Goal: Task Accomplishment & Management: Use online tool/utility

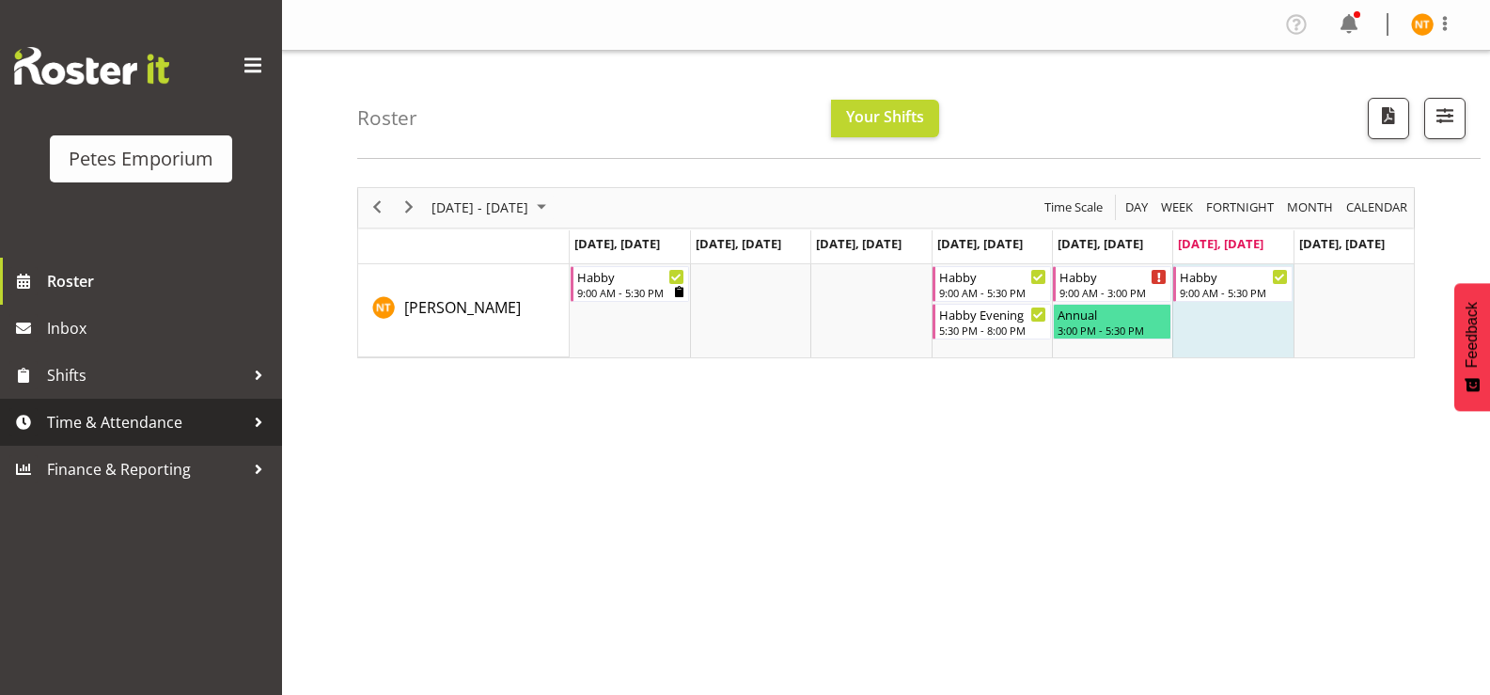
click at [69, 434] on span "Time & Attendance" at bounding box center [145, 422] width 197 height 28
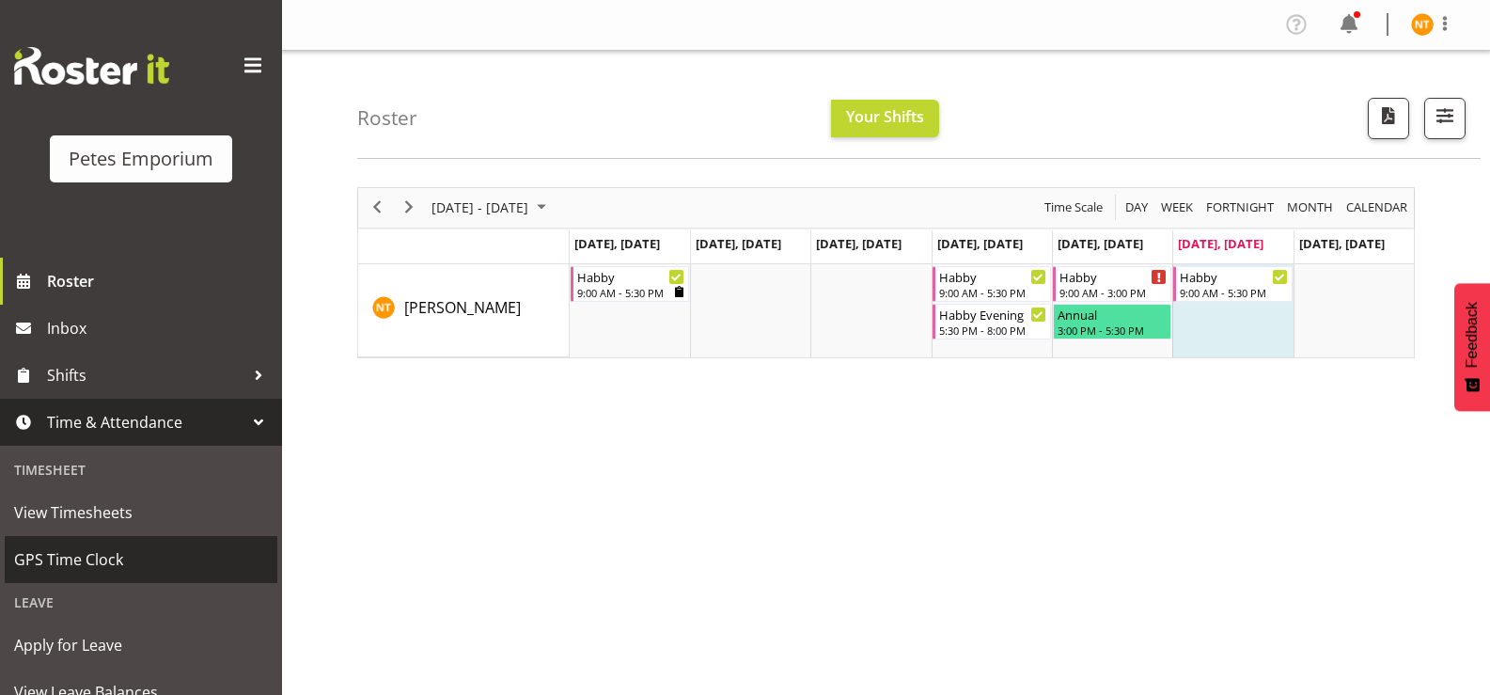
click at [61, 561] on span "GPS Time Clock" at bounding box center [141, 559] width 254 height 28
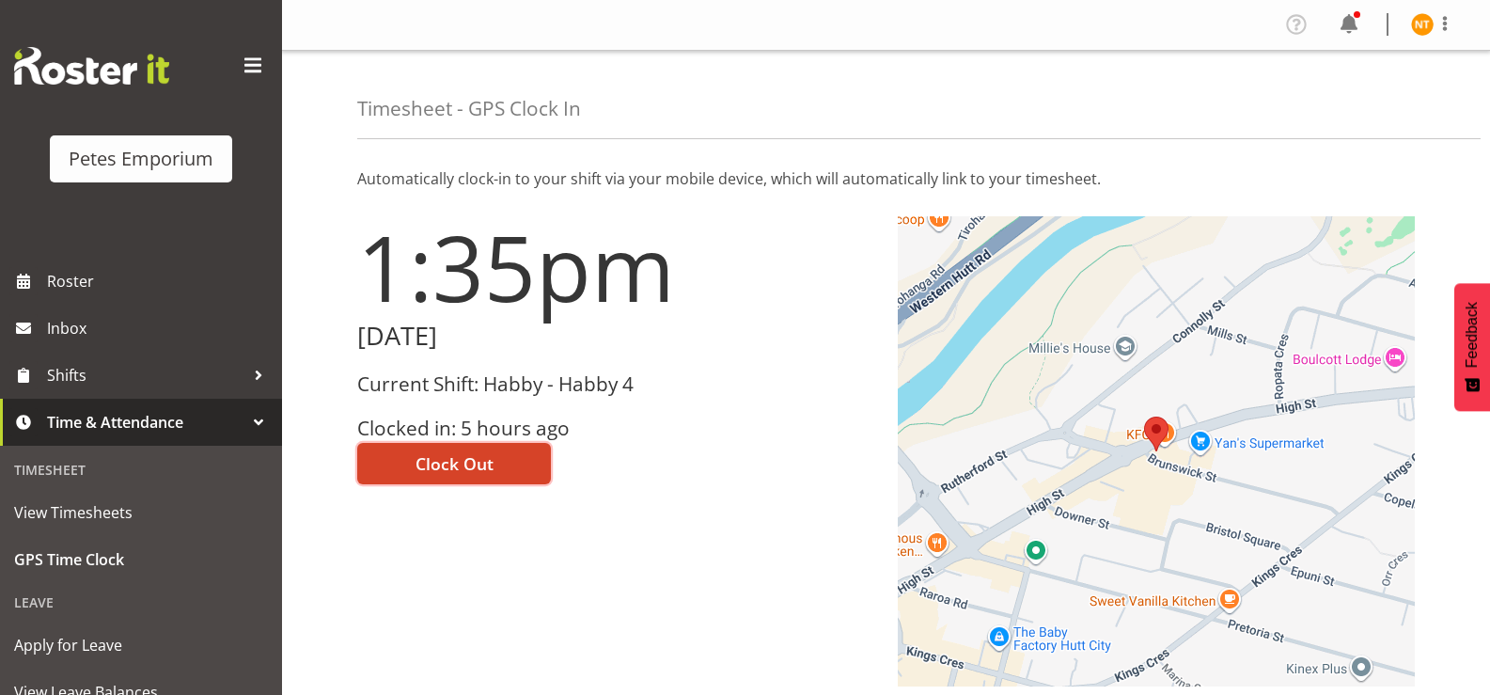
click at [477, 460] on span "Clock Out" at bounding box center [454, 463] width 78 height 24
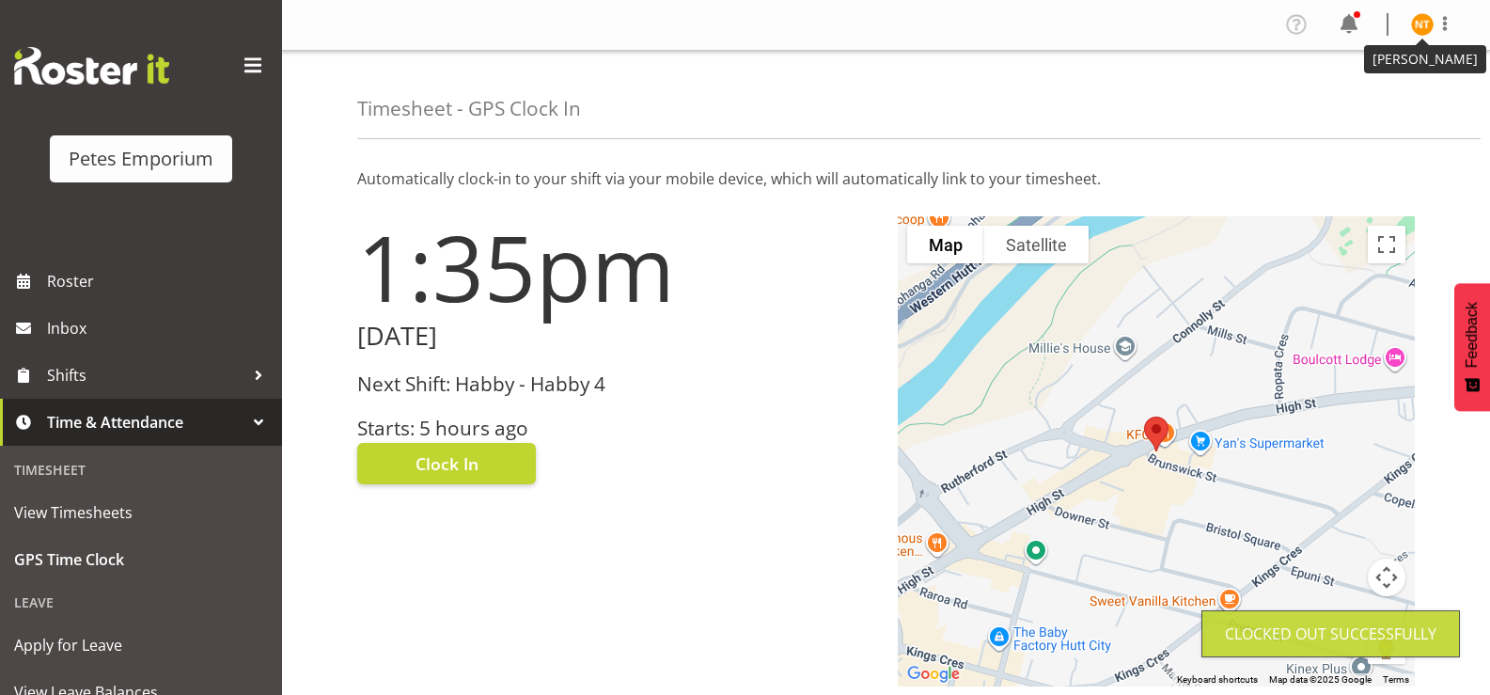
click at [1413, 23] on img at bounding box center [1422, 24] width 23 height 23
click at [1319, 92] on link "Log Out" at bounding box center [1365, 99] width 180 height 34
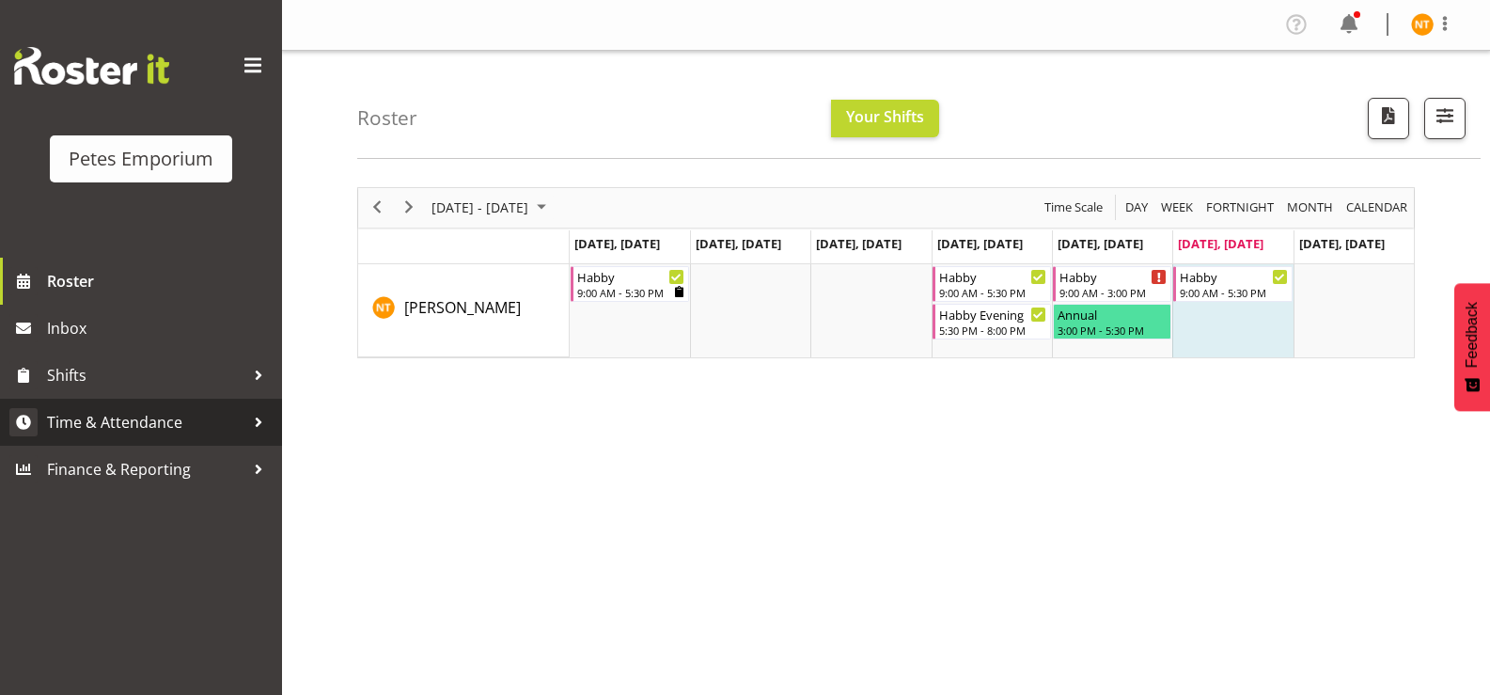
click at [119, 424] on span "Time & Attendance" at bounding box center [145, 422] width 197 height 28
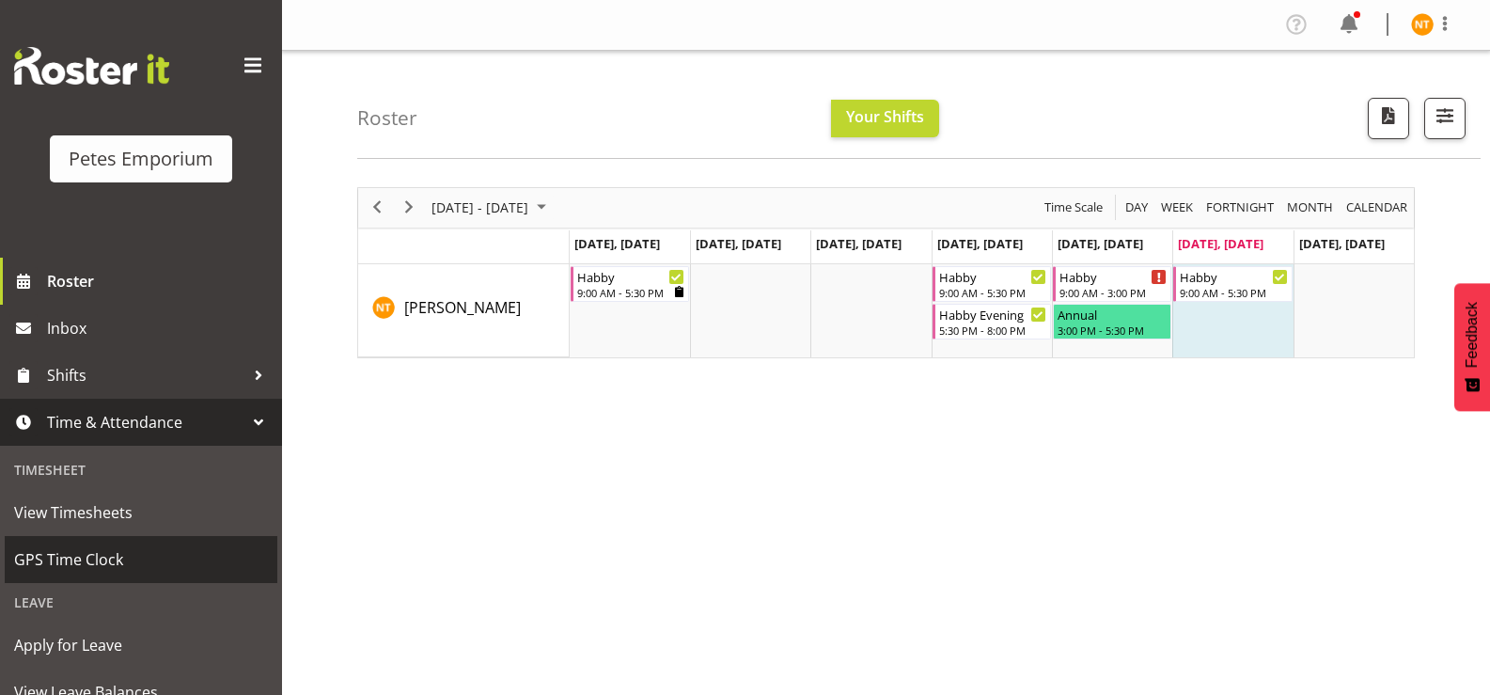
click at [70, 554] on span "GPS Time Clock" at bounding box center [141, 559] width 254 height 28
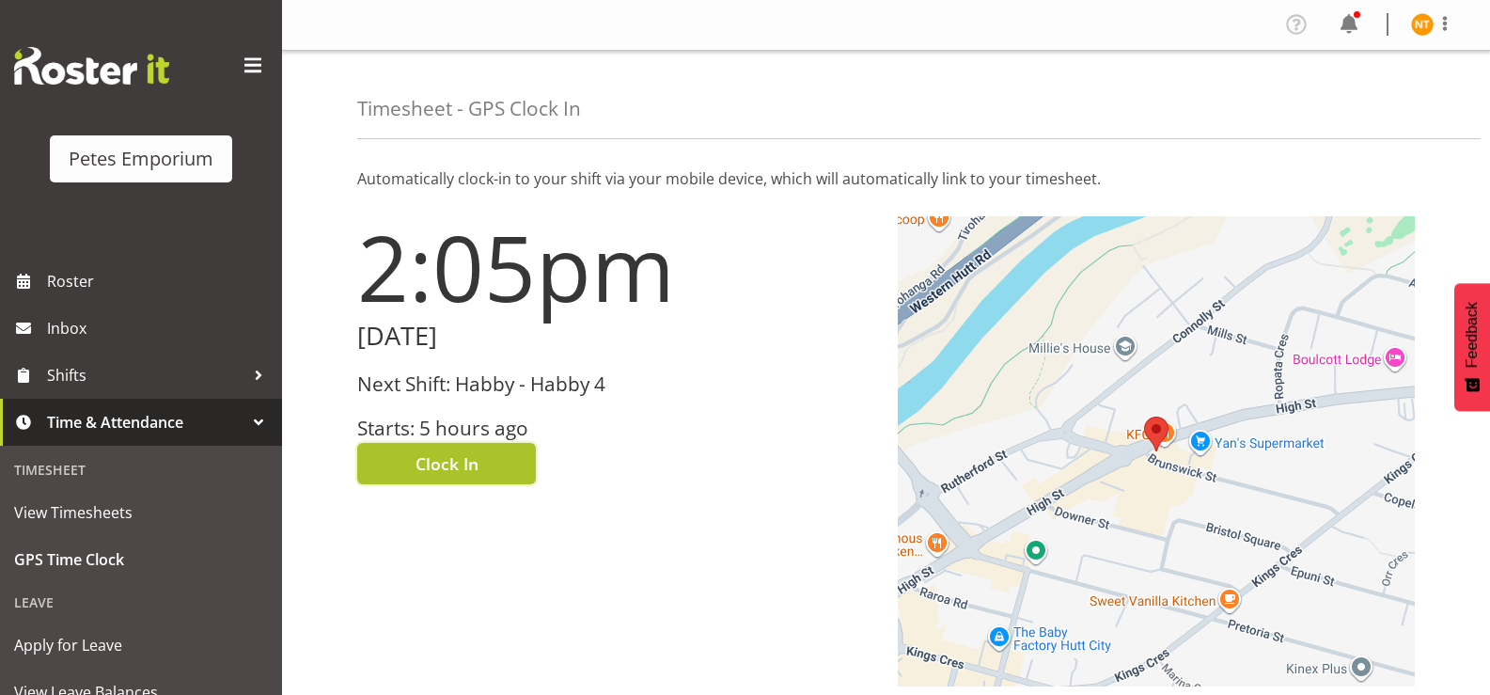
click at [461, 464] on span "Clock In" at bounding box center [446, 463] width 63 height 24
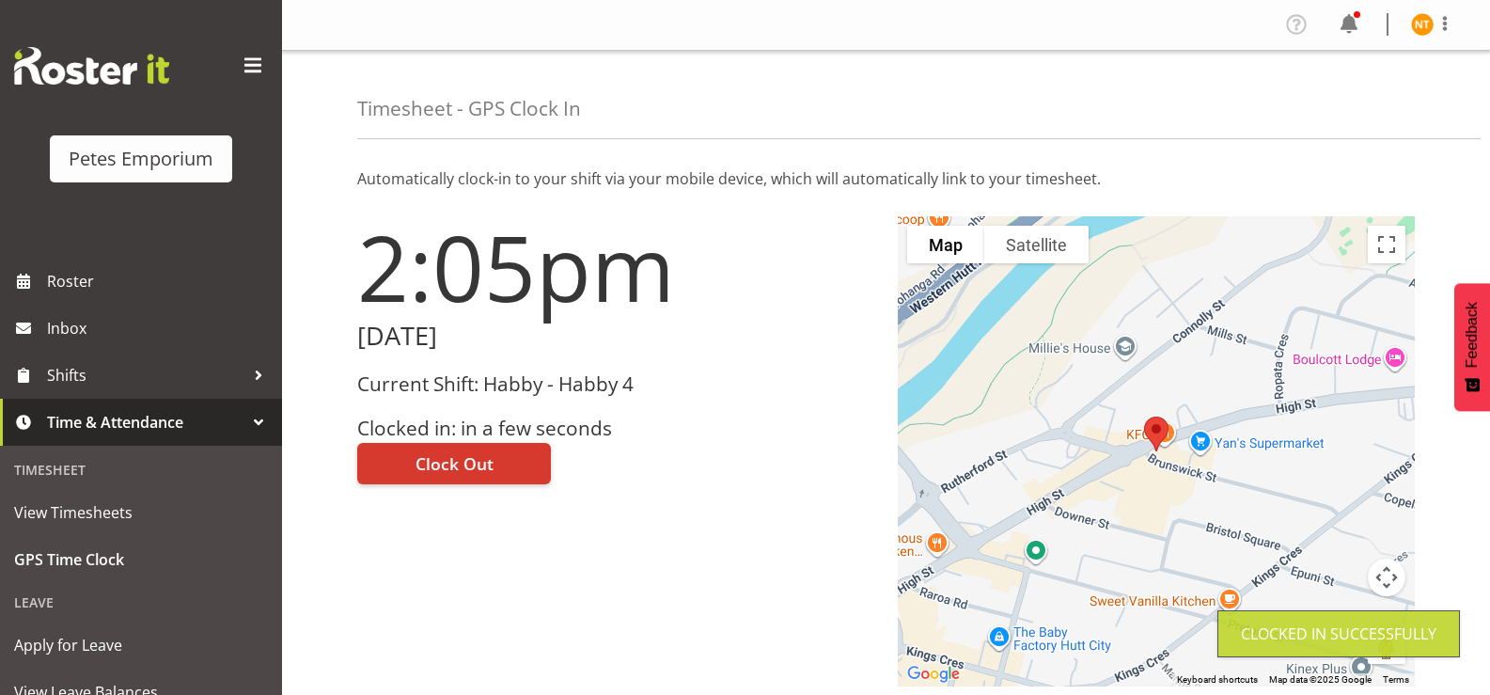
click at [1423, 31] on img at bounding box center [1422, 24] width 23 height 23
click at [1345, 101] on link "Log Out" at bounding box center [1365, 99] width 180 height 34
